Goal: Transaction & Acquisition: Download file/media

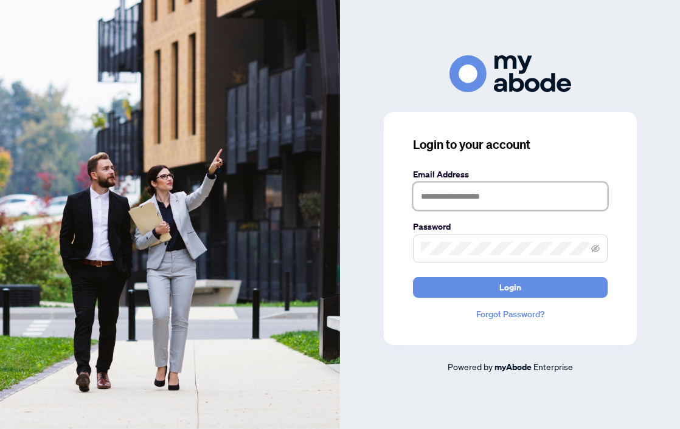
type input "**********"
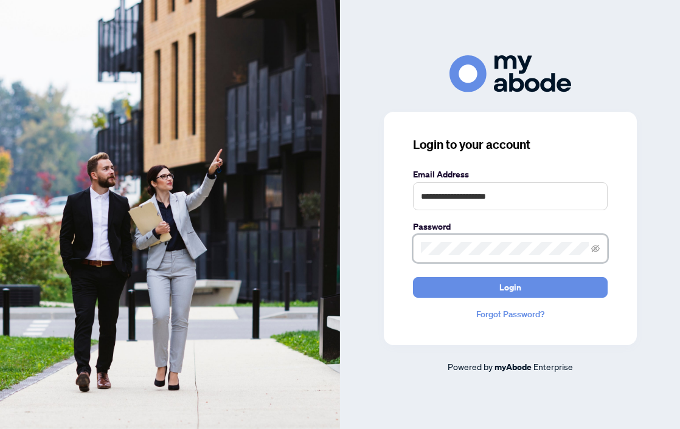
click at [510, 287] on button "Login" at bounding box center [510, 287] width 195 height 21
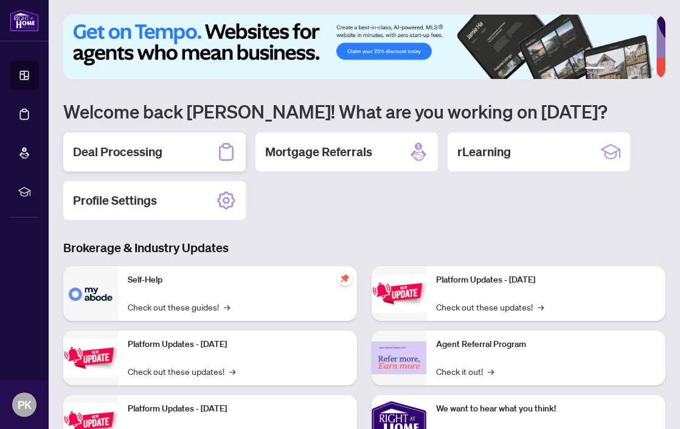
click at [126, 149] on h2 "Deal Processing" at bounding box center [117, 152] width 89 height 17
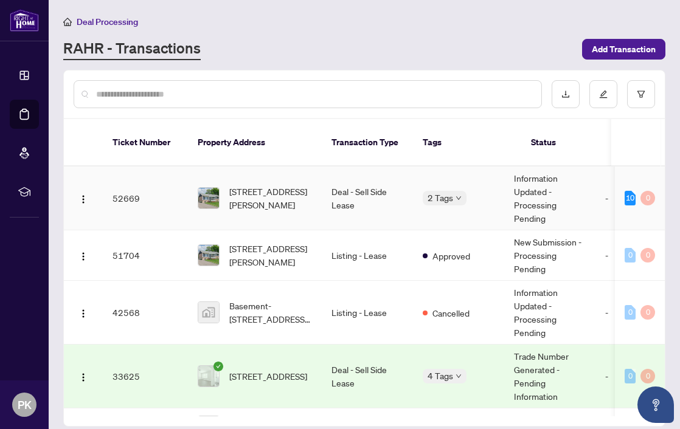
click at [202, 188] on img at bounding box center [208, 198] width 21 height 21
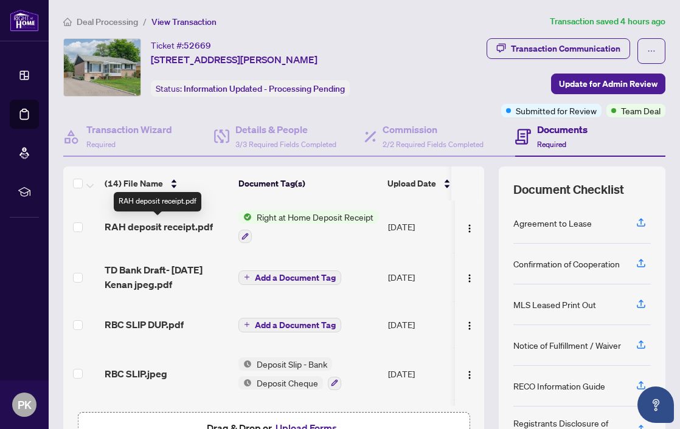
click at [141, 229] on span "RAH deposit receipt.pdf" at bounding box center [159, 227] width 108 height 15
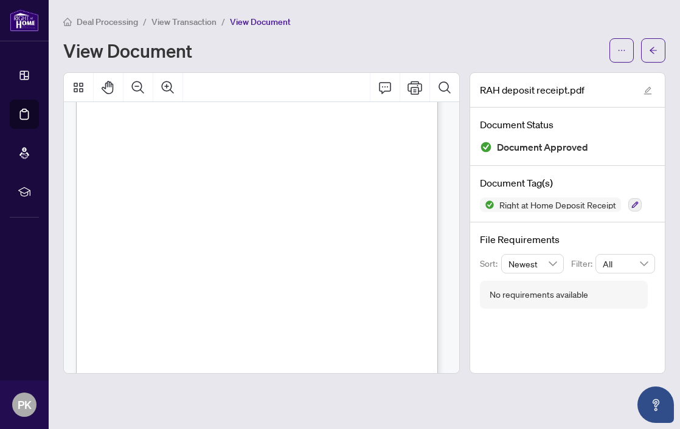
scroll to position [126, 0]
click at [269, 175] on span "Page 1" at bounding box center [481, 373] width 661 height 417
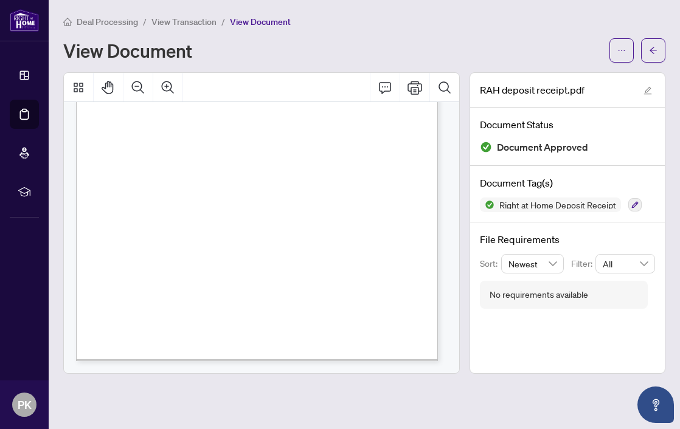
scroll to position [0, 0]
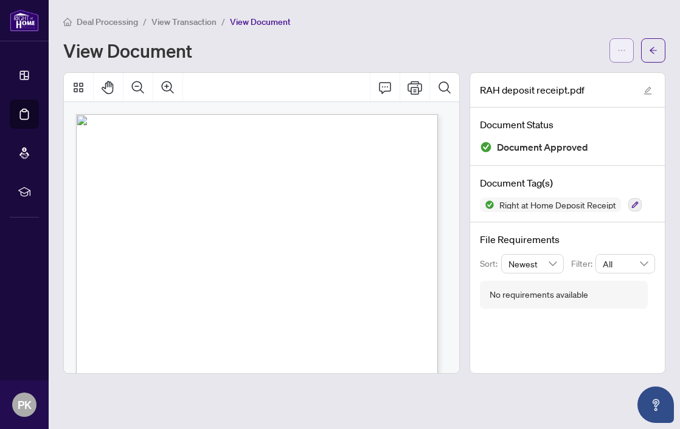
click at [619, 44] on span "button" at bounding box center [621, 50] width 9 height 19
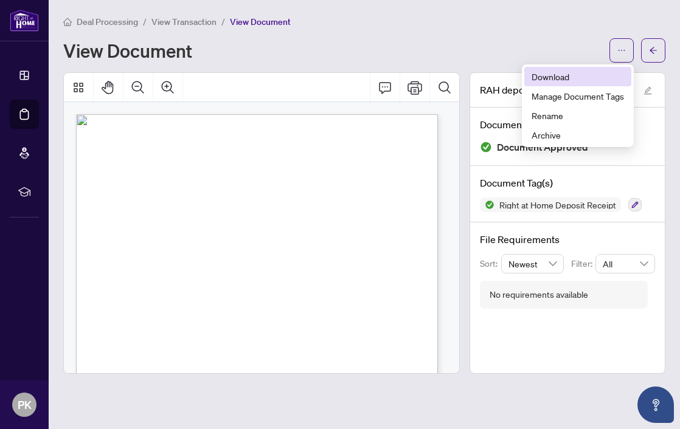
click at [581, 72] on span "Download" at bounding box center [578, 76] width 92 height 13
